Goal: Transaction & Acquisition: Purchase product/service

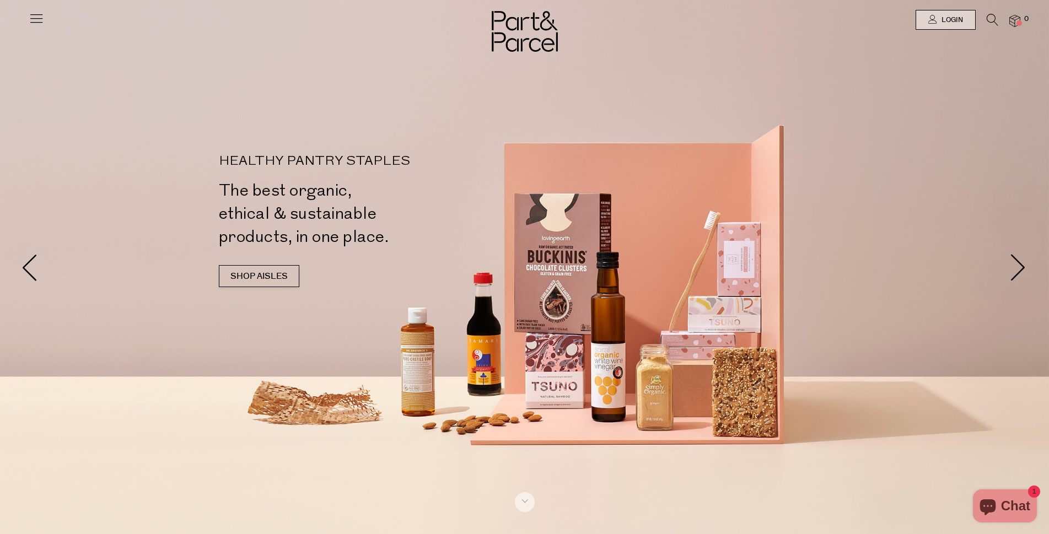
click at [33, 19] on icon at bounding box center [36, 17] width 15 height 15
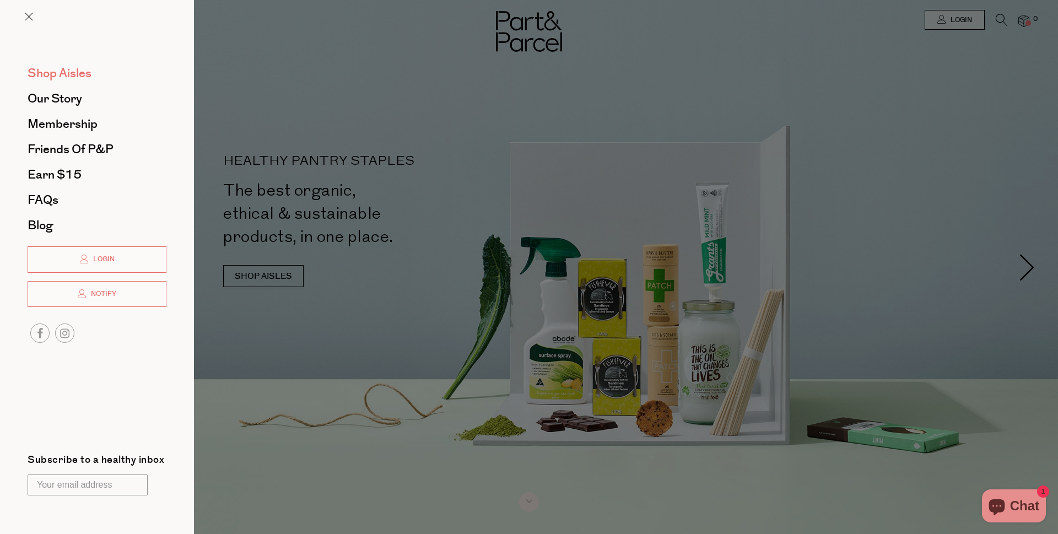
click at [60, 68] on span "Shop Aisles" at bounding box center [60, 73] width 64 height 18
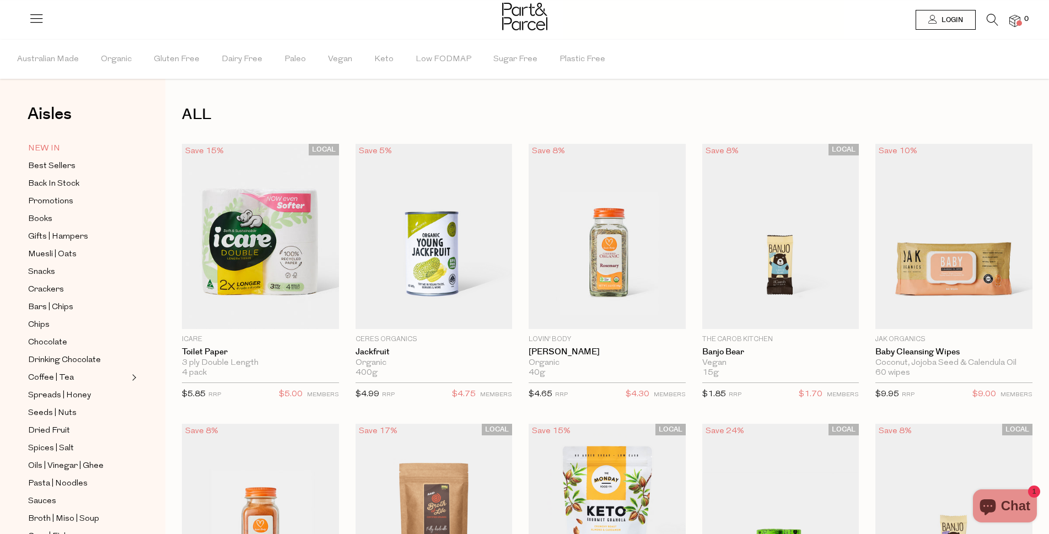
click at [47, 151] on span "NEW IN" at bounding box center [44, 148] width 32 height 13
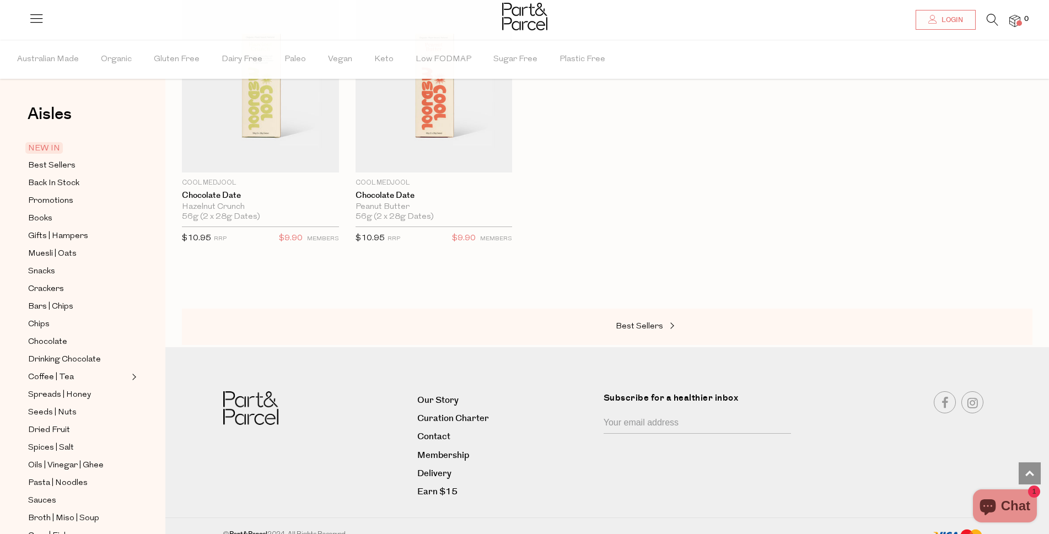
scroll to position [734, 0]
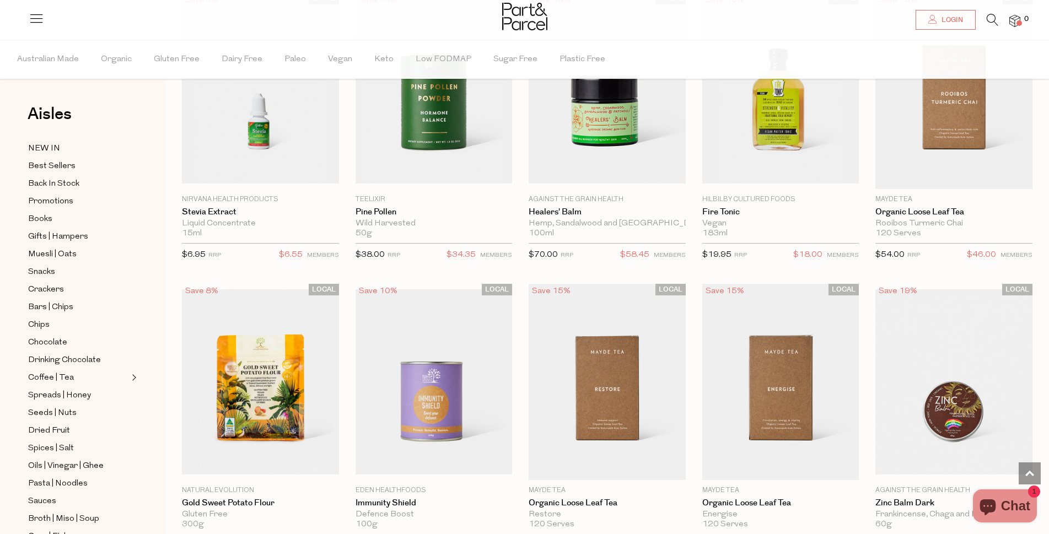
scroll to position [2403, 0]
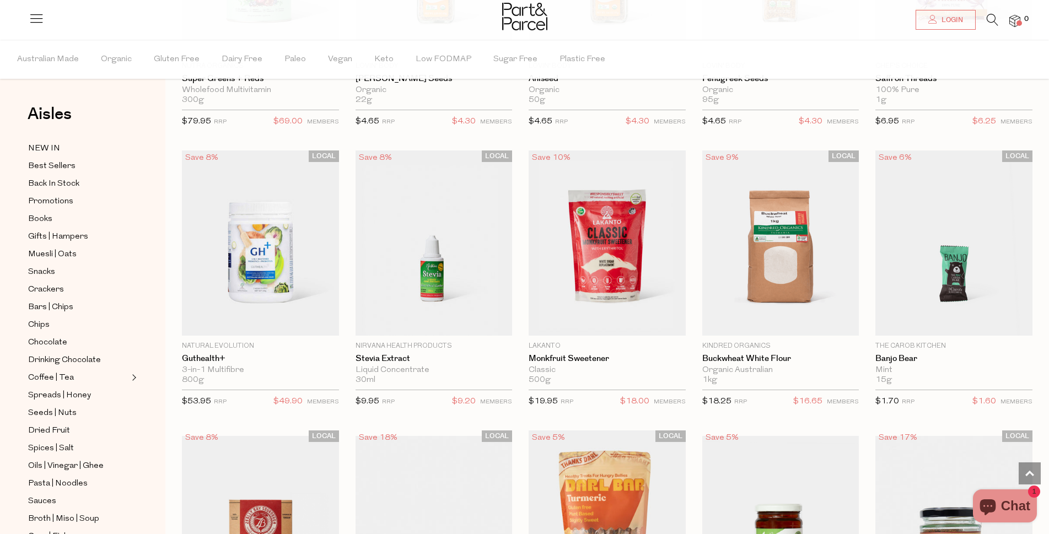
scroll to position [3938, 0]
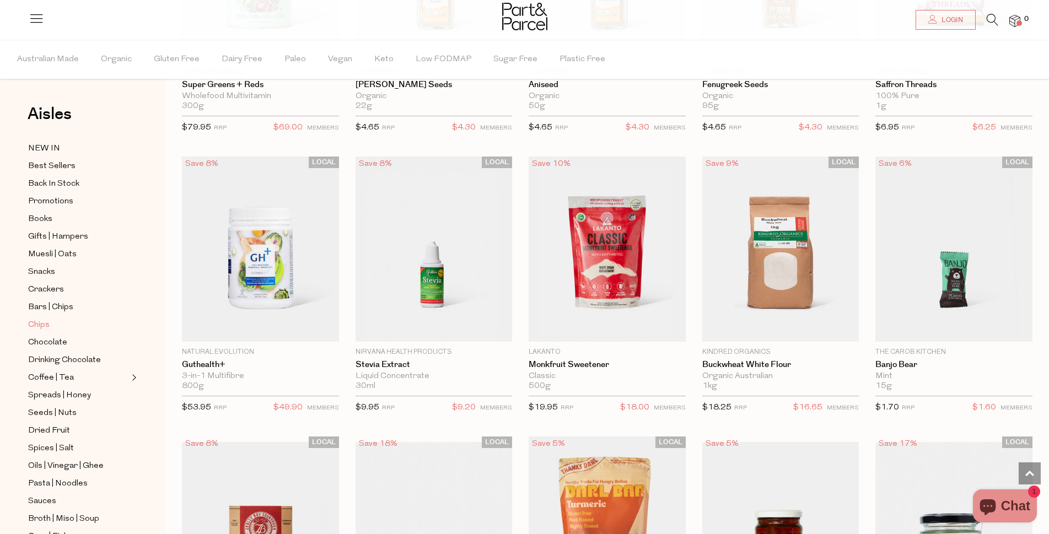
click at [42, 320] on span "Chips" at bounding box center [38, 325] width 21 height 13
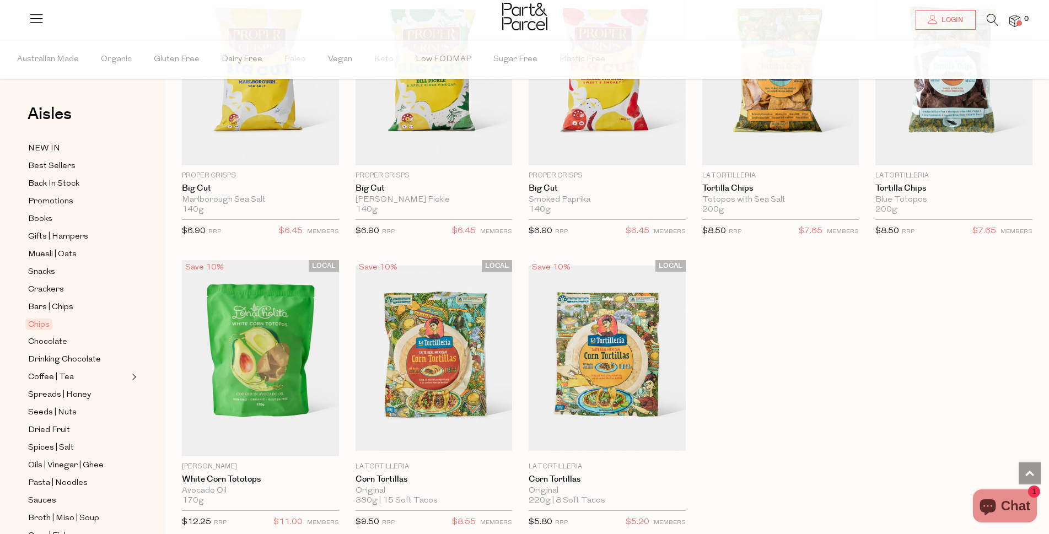
scroll to position [801, 0]
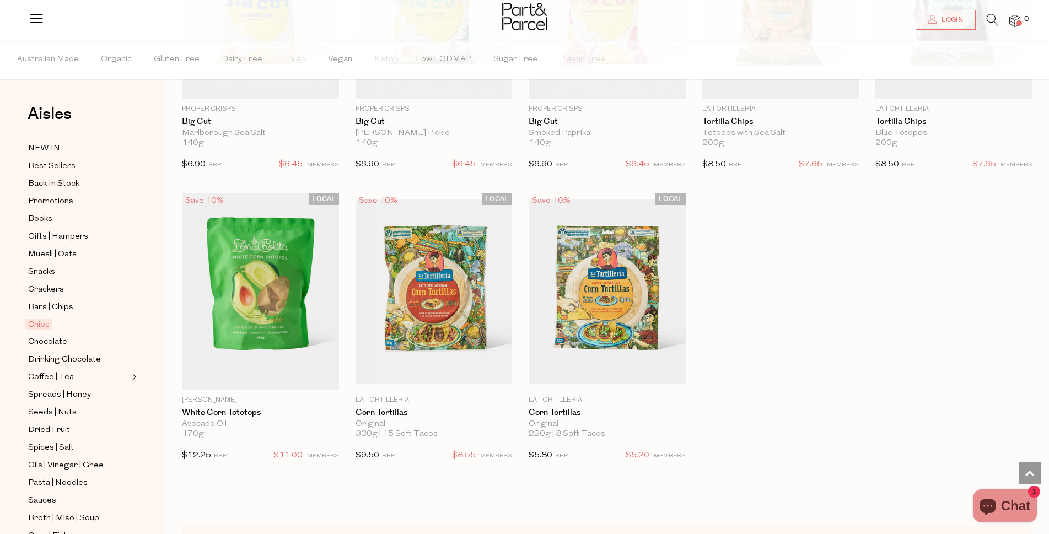
click at [133, 374] on button "Expand/Collapse Coffee | Tea" at bounding box center [133, 376] width 8 height 13
click at [52, 336] on span "Chocolate" at bounding box center [47, 342] width 39 height 13
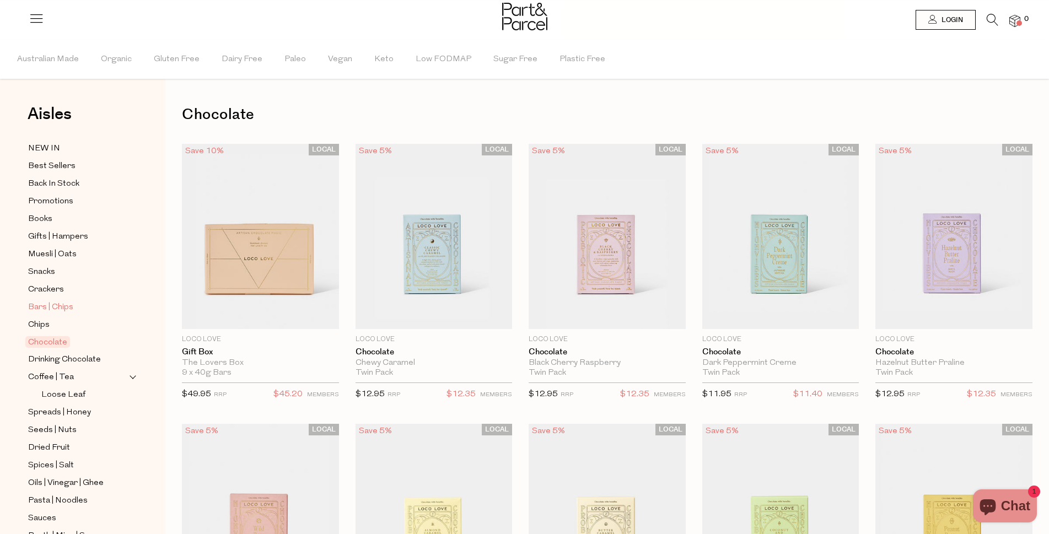
click at [41, 301] on span "Bars | Chips" at bounding box center [50, 307] width 45 height 13
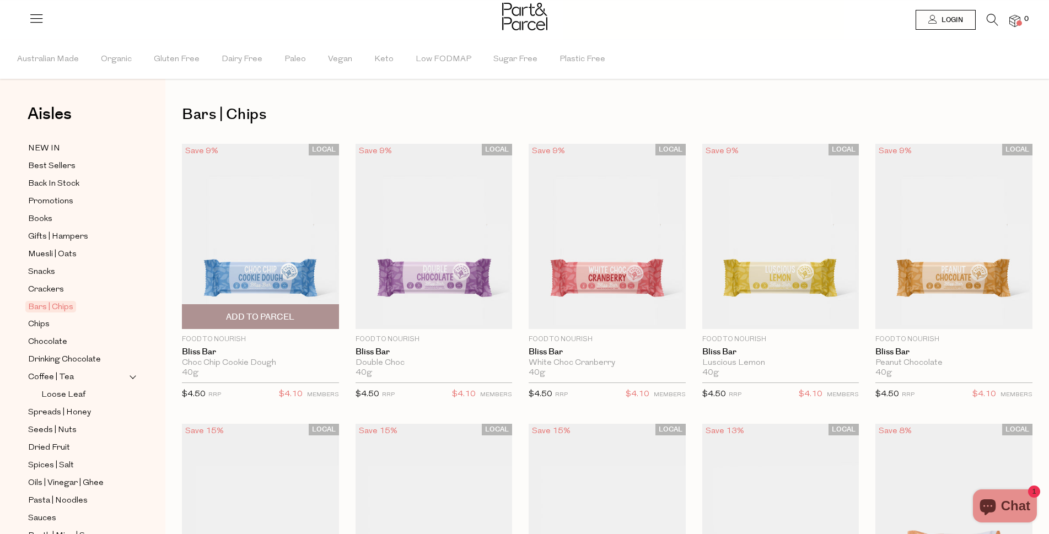
click at [279, 254] on img at bounding box center [260, 236] width 157 height 185
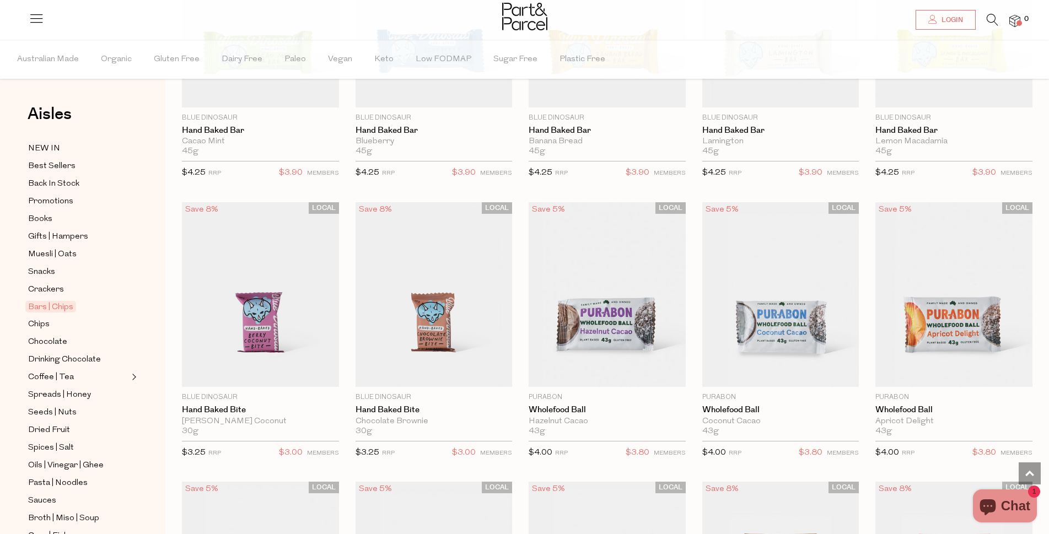
scroll to position [1936, 0]
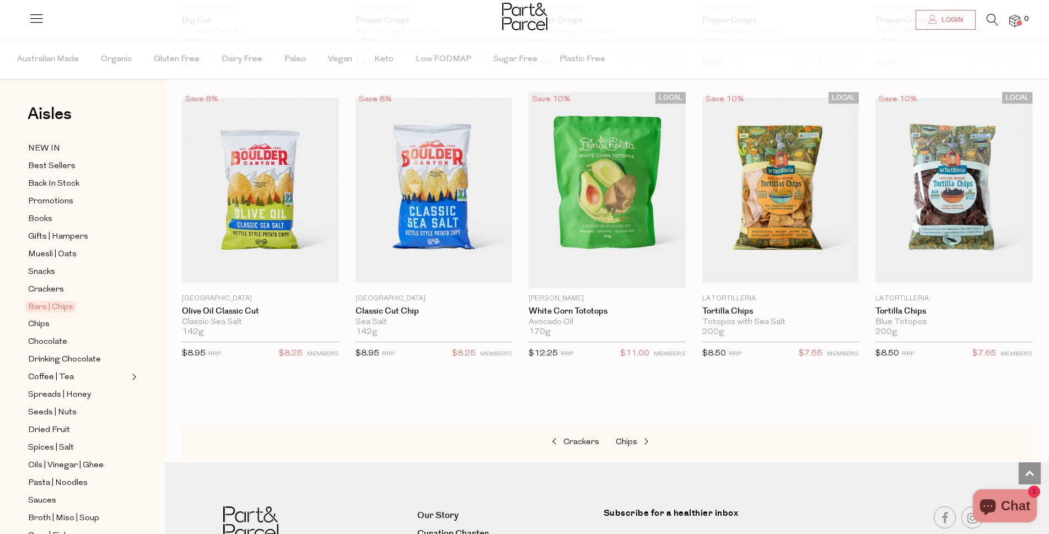
scroll to position [3738, 0]
